Goal: Information Seeking & Learning: Learn about a topic

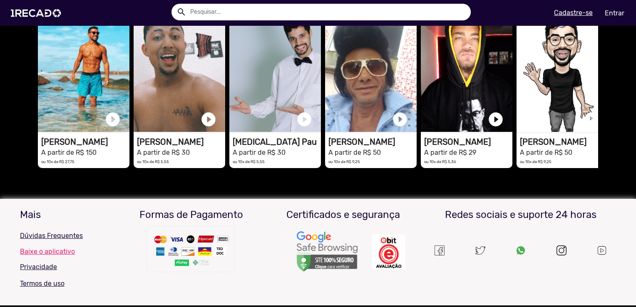
scroll to position [1966, 0]
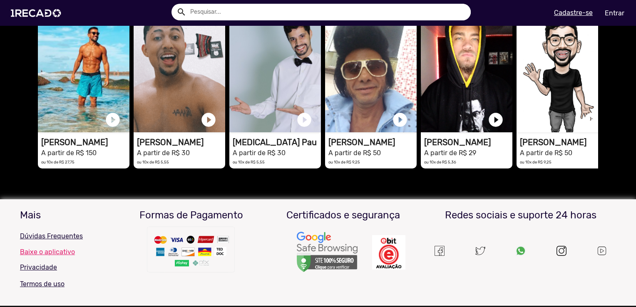
click at [580, 4] on span "Ver todos" at bounding box center [583, 0] width 29 height 8
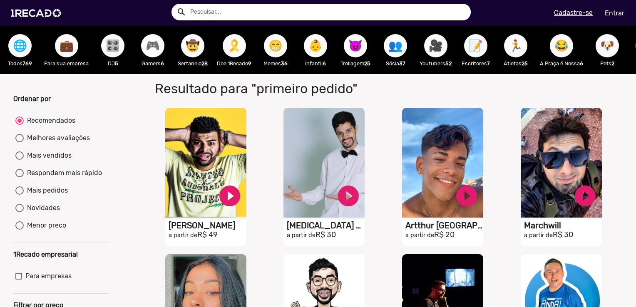
click at [153, 49] on span "🎮" at bounding box center [153, 45] width 14 height 23
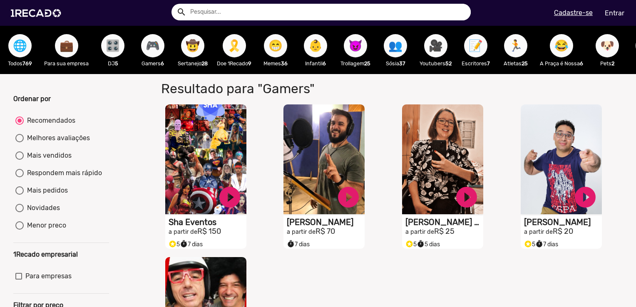
click at [65, 47] on span "💼" at bounding box center [67, 45] width 14 height 23
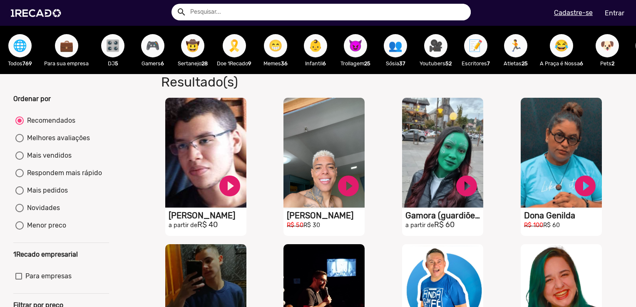
click at [283, 44] on span "😁" at bounding box center [276, 45] width 14 height 23
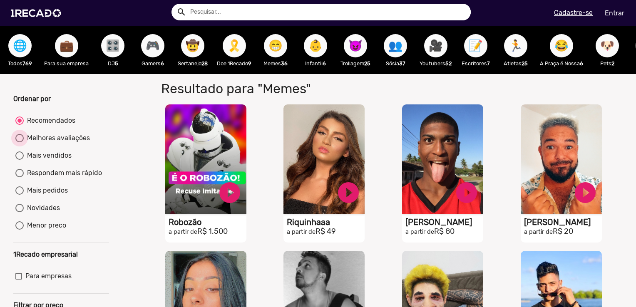
click at [21, 142] on div at bounding box center [19, 138] width 8 height 8
click at [20, 142] on input "Melhores avaliações" at bounding box center [19, 142] width 0 height 0
radio input "true"
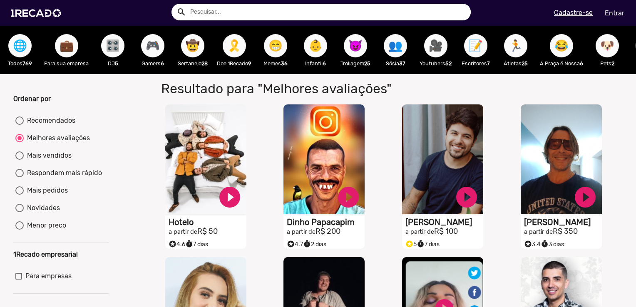
click at [435, 41] on span "🎥" at bounding box center [436, 45] width 14 height 23
radio input "true"
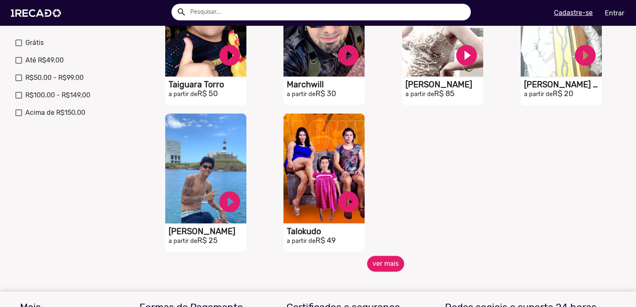
scroll to position [292, 0]
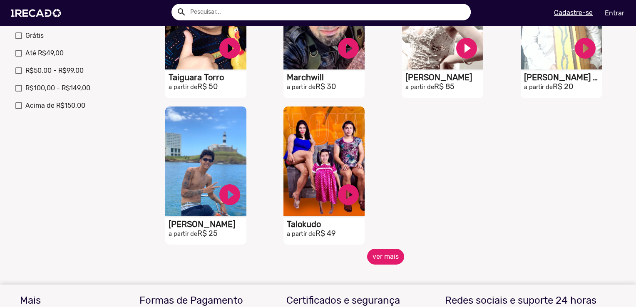
click at [394, 264] on button "ver mais" at bounding box center [385, 257] width 37 height 16
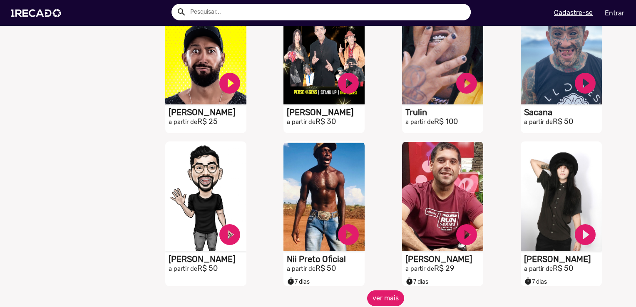
scroll to position [583, 0]
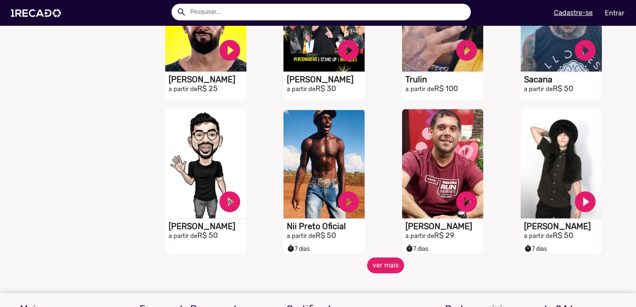
click at [389, 272] on button "ver mais" at bounding box center [385, 266] width 37 height 16
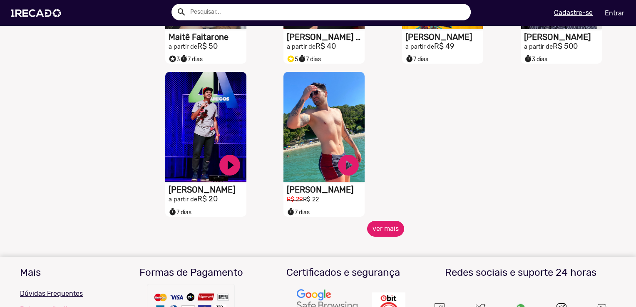
scroll to position [1083, 0]
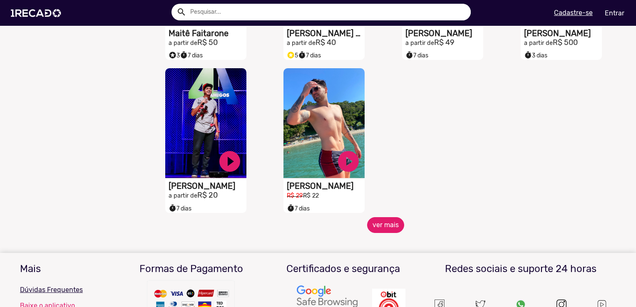
click at [397, 229] on button "ver mais" at bounding box center [385, 225] width 37 height 16
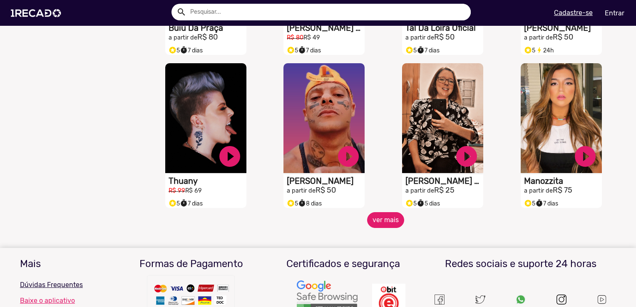
scroll to position [1416, 0]
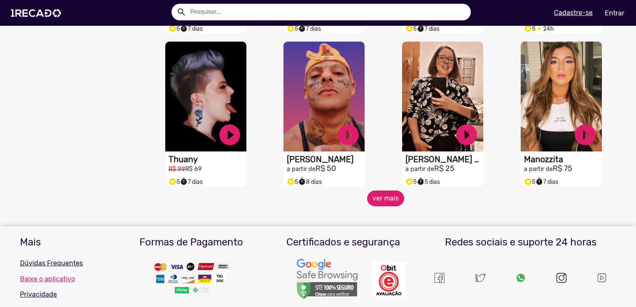
click at [389, 199] on button "ver mais" at bounding box center [385, 199] width 37 height 16
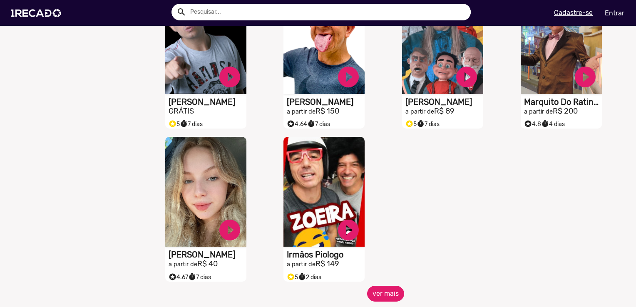
scroll to position [1791, 0]
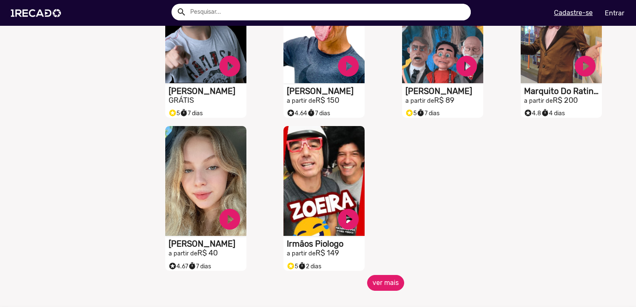
click at [390, 282] on button "ver mais" at bounding box center [385, 283] width 37 height 16
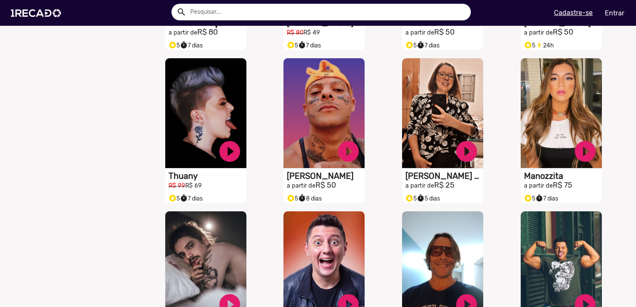
scroll to position [1374, 0]
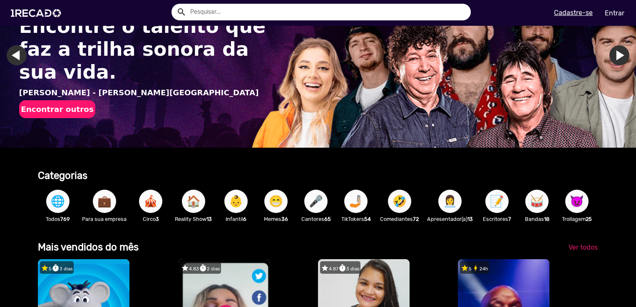
scroll to position [83, 0]
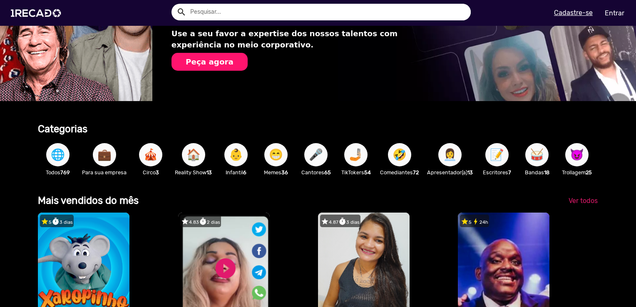
click at [399, 154] on span "🤣" at bounding box center [400, 154] width 14 height 23
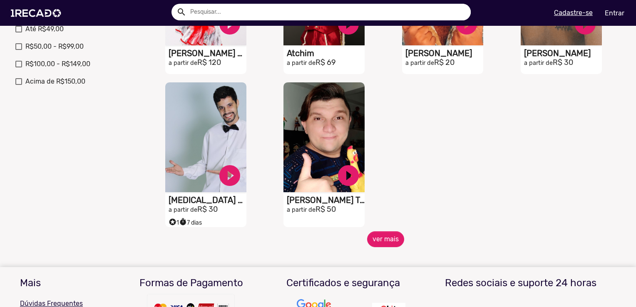
scroll to position [333, 0]
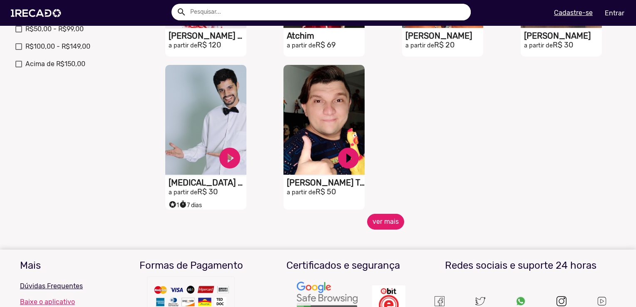
click at [383, 229] on button "ver mais" at bounding box center [385, 222] width 37 height 16
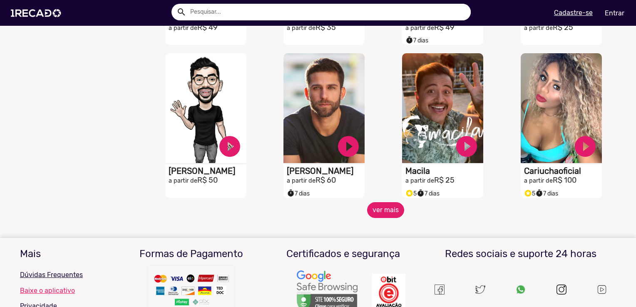
scroll to position [666, 0]
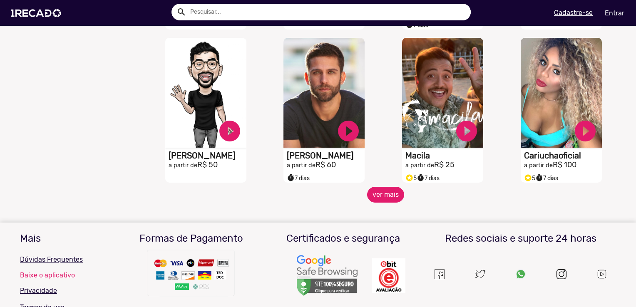
click at [384, 203] on button "ver mais" at bounding box center [385, 195] width 37 height 16
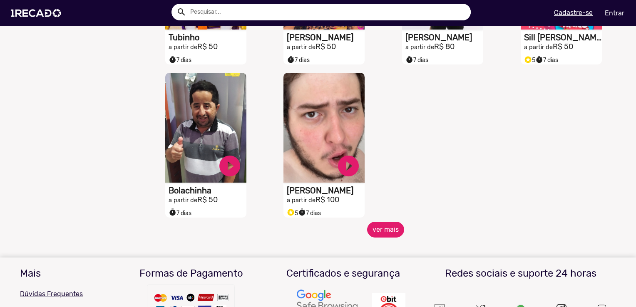
scroll to position [1125, 0]
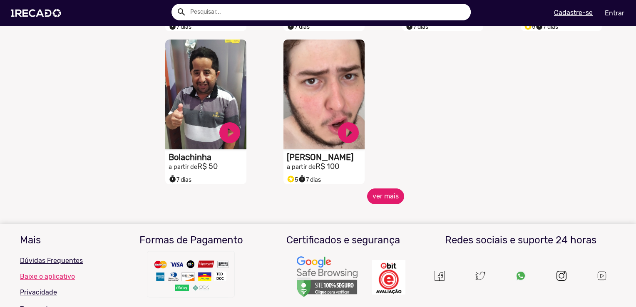
click at [392, 199] on button "ver mais" at bounding box center [385, 197] width 37 height 16
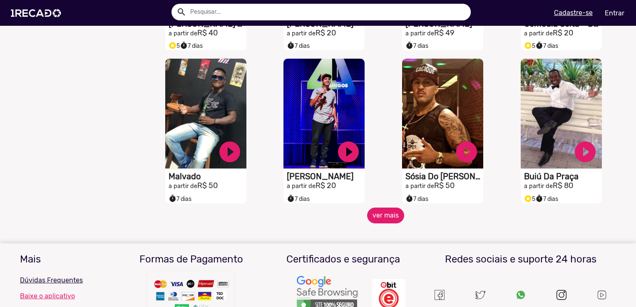
scroll to position [1416, 0]
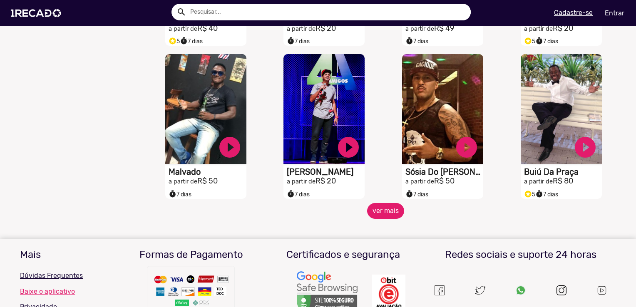
click at [385, 219] on button "ver mais" at bounding box center [385, 211] width 37 height 16
